Goal: Information Seeking & Learning: Learn about a topic

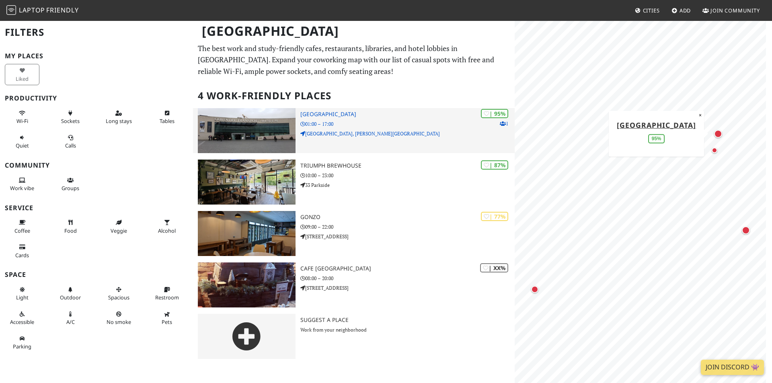
click at [369, 115] on h3 "[GEOGRAPHIC_DATA]" at bounding box center [408, 114] width 214 height 7
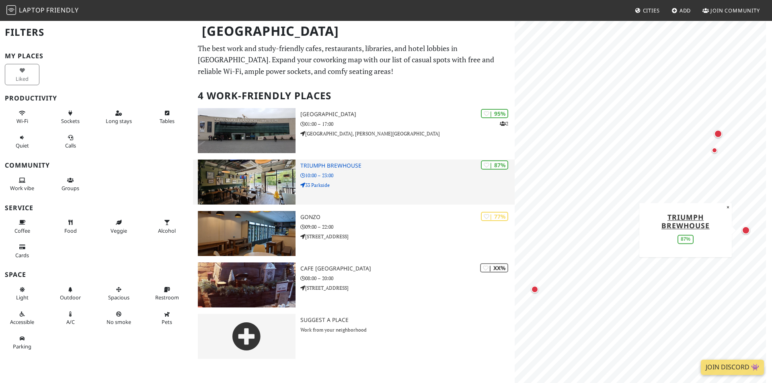
click at [339, 163] on h3 "Triumph Brewhouse" at bounding box center [408, 166] width 214 height 7
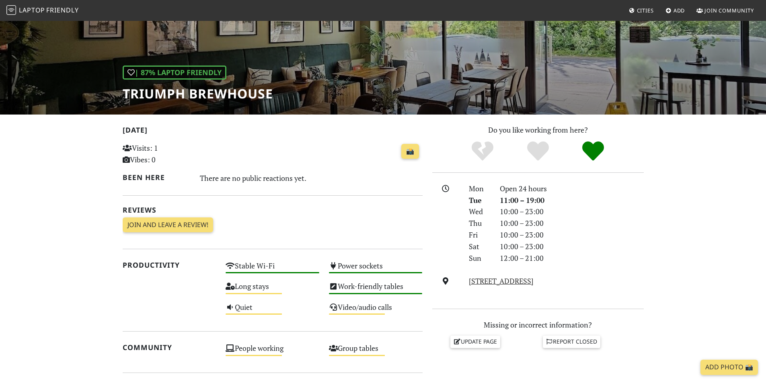
scroll to position [69, 0]
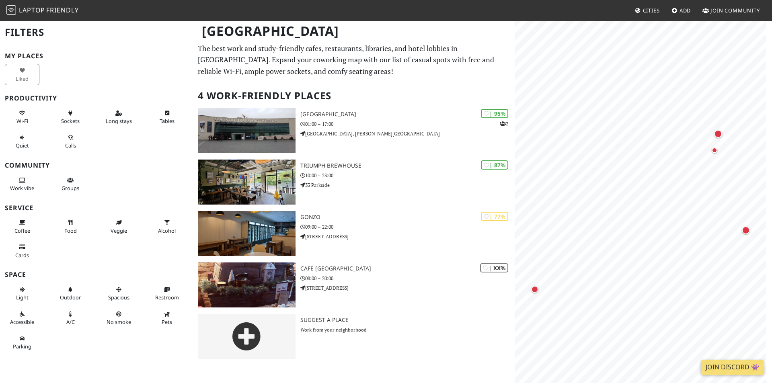
click at [651, 11] on span "Cities" at bounding box center [651, 10] width 17 height 7
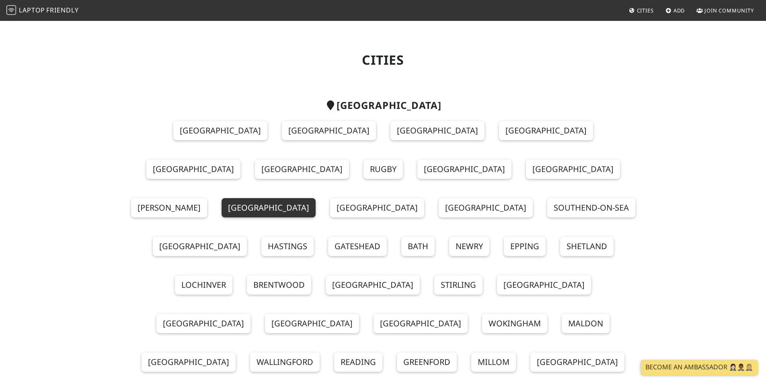
click at [316, 198] on link "[GEOGRAPHIC_DATA]" at bounding box center [269, 207] width 94 height 19
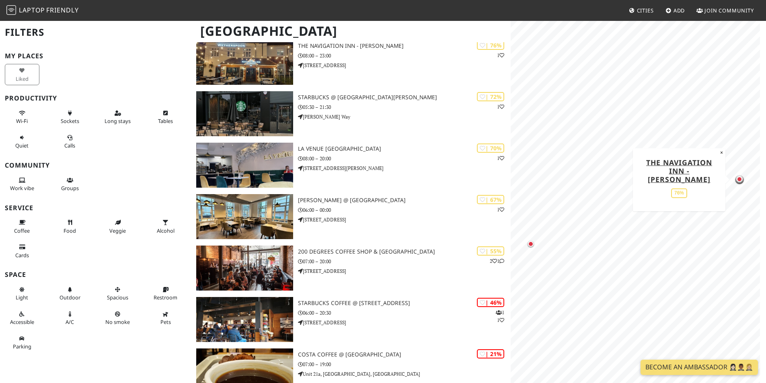
scroll to position [111, 0]
